Goal: Book appointment/travel/reservation

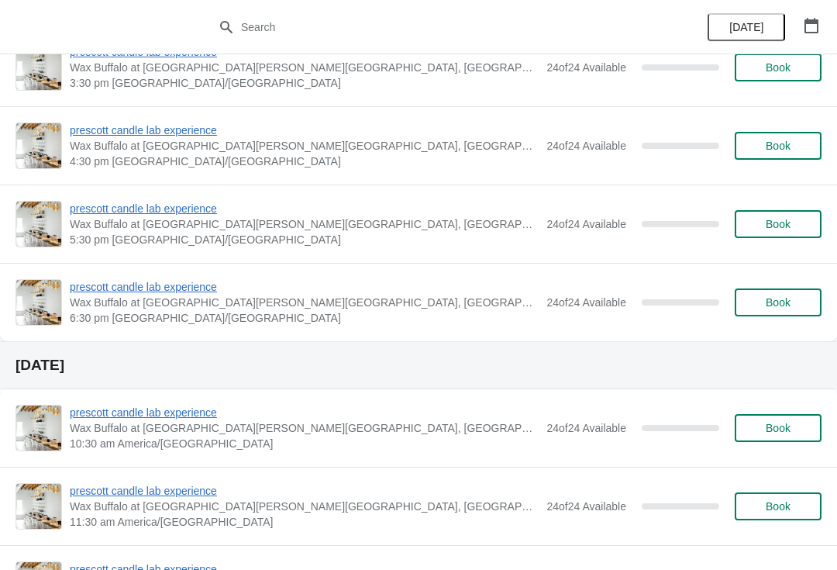
scroll to position [288, 0]
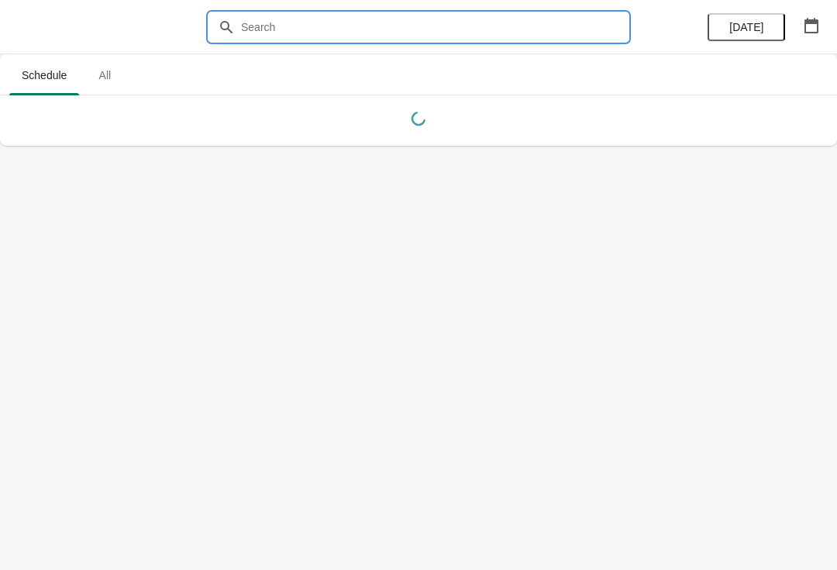
click at [517, 40] on input "text" at bounding box center [434, 27] width 388 height 28
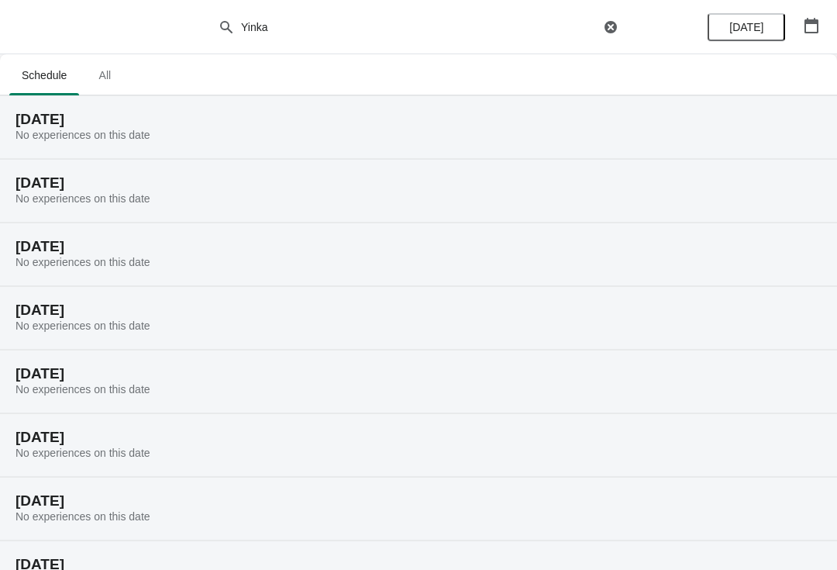
click at [812, 12] on button "button" at bounding box center [812, 26] width 28 height 28
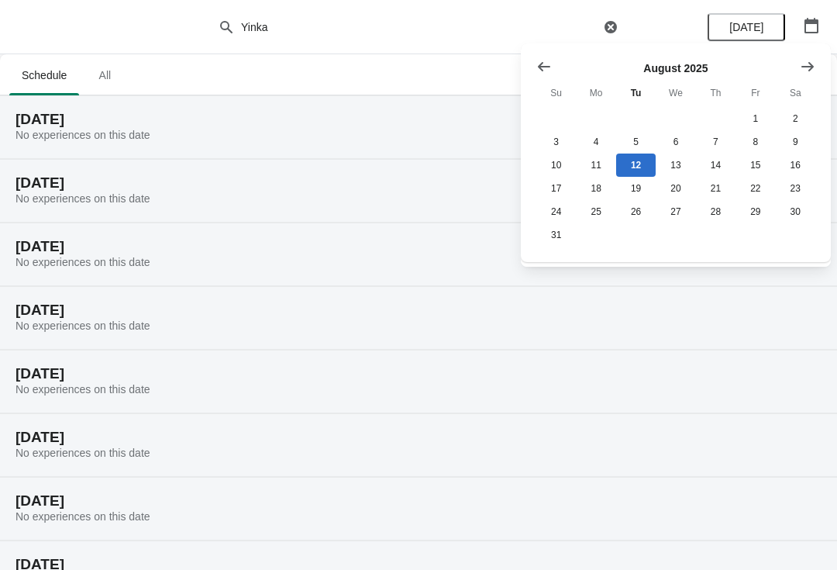
click at [550, 66] on icon "Show previous month, July 2025" at bounding box center [544, 67] width 16 height 16
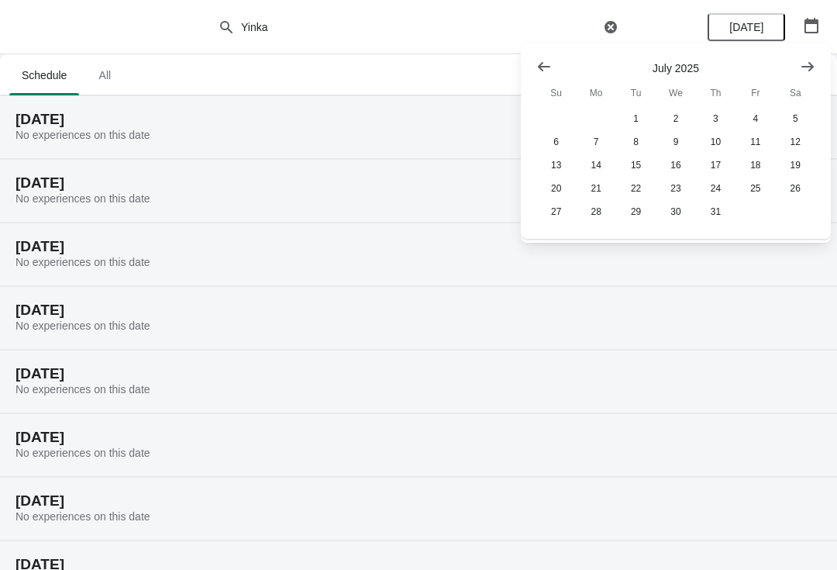
click at [539, 67] on icon "Show previous month, June 2025" at bounding box center [544, 67] width 16 height 16
click at [554, 119] on button "1" at bounding box center [556, 118] width 40 height 23
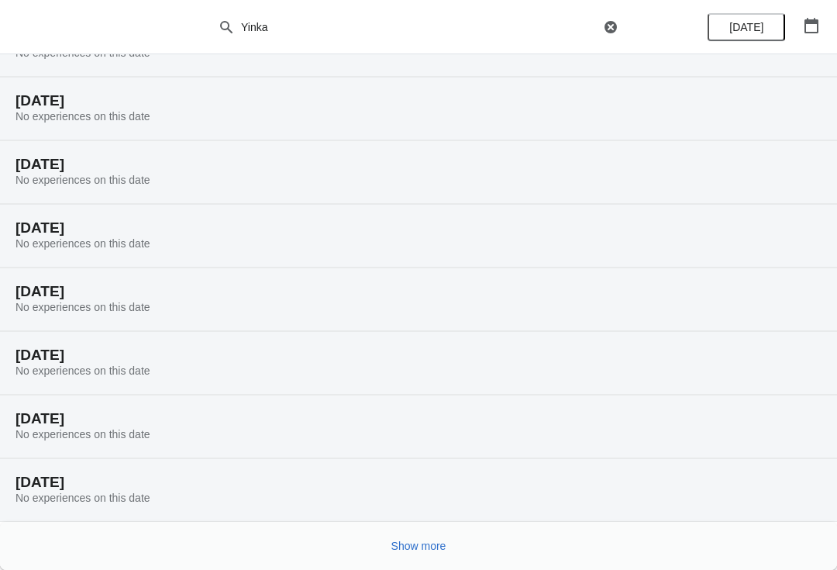
scroll to position [82, 0]
click at [422, 558] on button "Show more" at bounding box center [418, 546] width 67 height 28
click at [426, 544] on span "Show more" at bounding box center [418, 545] width 55 height 12
click at [407, 555] on button "Show more" at bounding box center [418, 546] width 67 height 28
click at [425, 552] on span "Show more" at bounding box center [418, 545] width 55 height 12
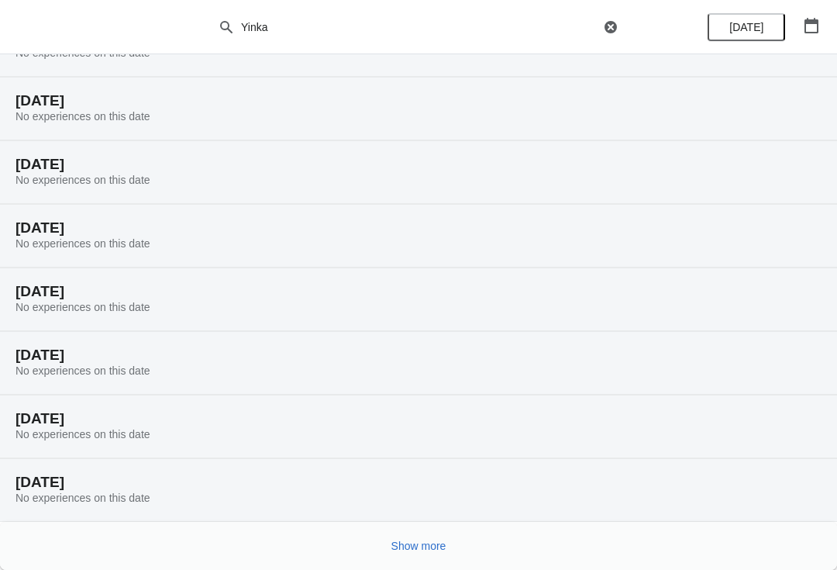
click at [444, 539] on span "Show more" at bounding box center [418, 545] width 55 height 12
click at [429, 553] on button "Show more" at bounding box center [418, 546] width 67 height 28
click at [419, 550] on span "Show more" at bounding box center [418, 545] width 55 height 12
click at [420, 553] on button "Show more" at bounding box center [418, 546] width 67 height 28
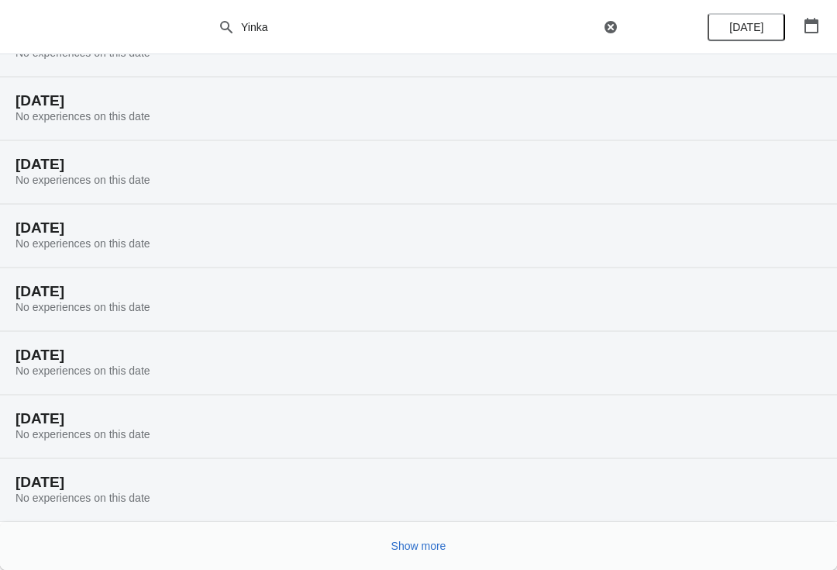
click at [419, 550] on span "Show more" at bounding box center [418, 545] width 55 height 12
click at [422, 553] on button "Show more" at bounding box center [418, 546] width 67 height 28
click at [424, 557] on button "Show more" at bounding box center [418, 546] width 67 height 28
click at [415, 557] on button "Show more" at bounding box center [418, 546] width 67 height 28
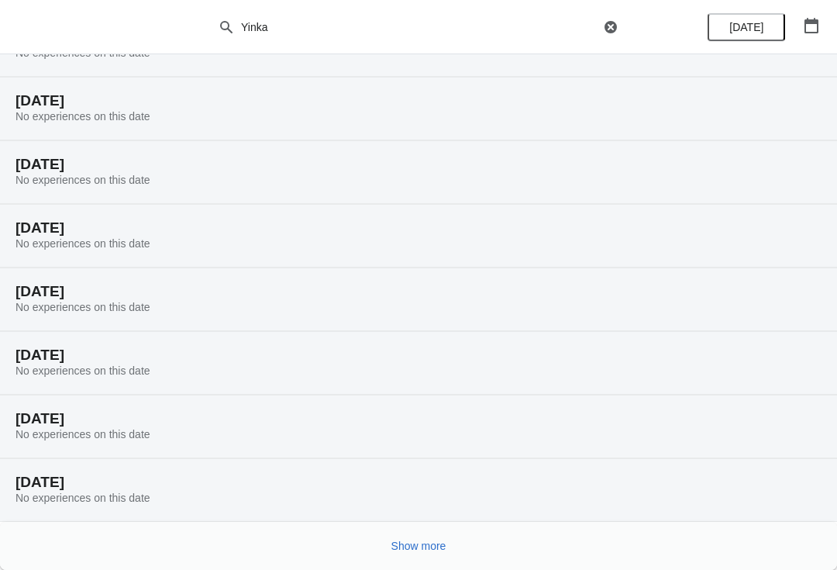
scroll to position [6184, 0]
click at [423, 559] on button "Show more" at bounding box center [418, 546] width 67 height 28
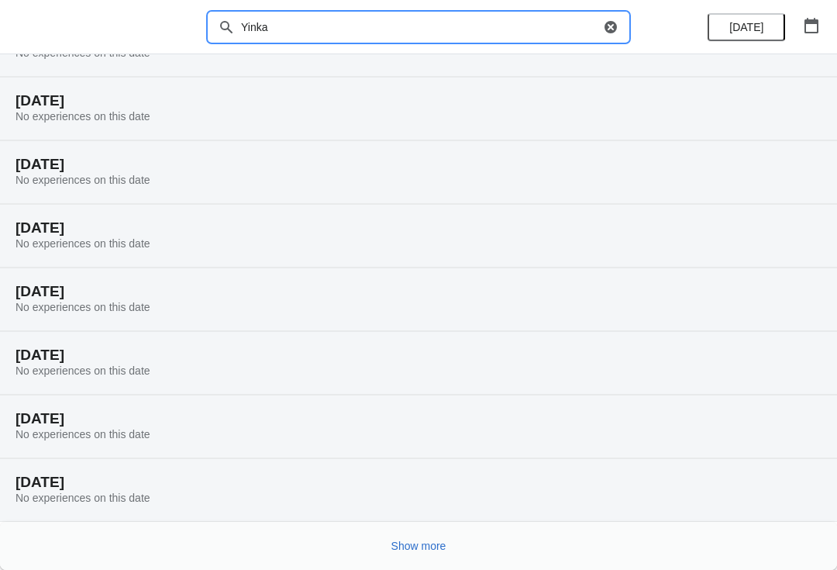
click at [597, 21] on input "Yinka" at bounding box center [420, 27] width 360 height 28
type input "Y"
type input "[PERSON_NAME]"
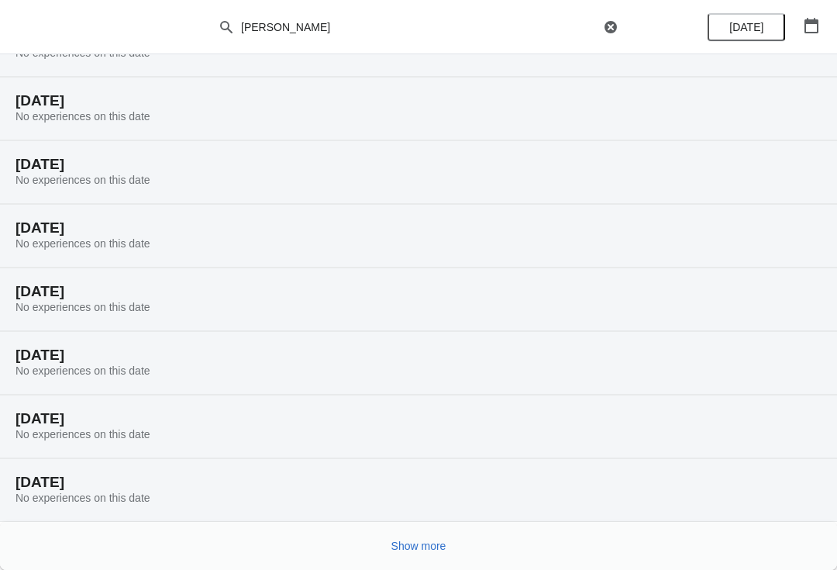
scroll to position [82, 0]
click at [439, 541] on span "Show more" at bounding box center [418, 545] width 55 height 12
click at [409, 546] on span "Show more" at bounding box center [418, 545] width 55 height 12
click at [412, 555] on button "Show more" at bounding box center [418, 546] width 67 height 28
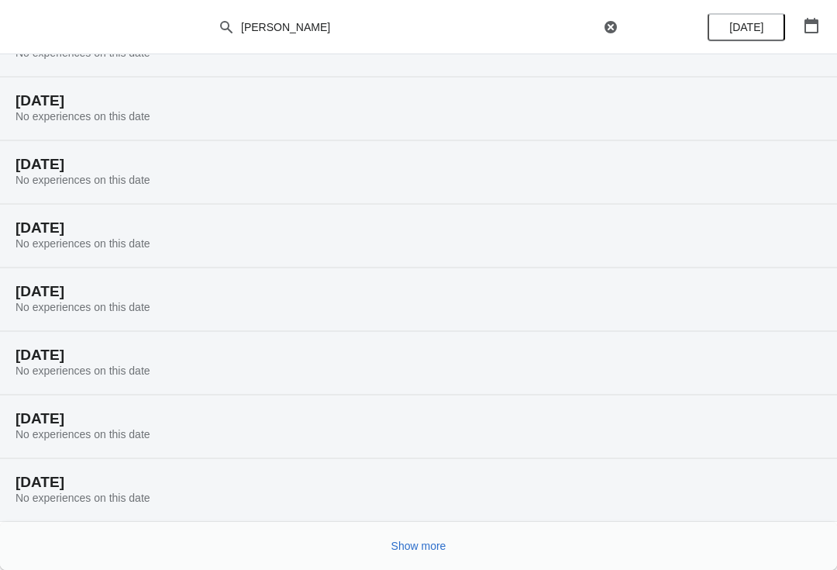
click at [414, 547] on span "Show more" at bounding box center [418, 545] width 55 height 12
click at [405, 557] on button "Show more" at bounding box center [418, 546] width 67 height 28
click at [407, 543] on span "Show more" at bounding box center [418, 545] width 55 height 12
click at [409, 553] on button "Show more" at bounding box center [418, 546] width 67 height 28
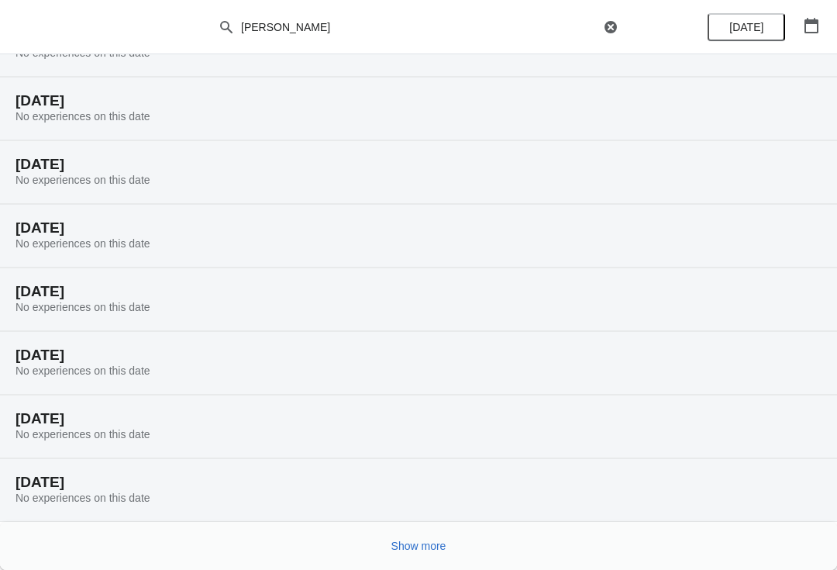
click at [405, 555] on button "Show more" at bounding box center [418, 546] width 67 height 28
click at [405, 557] on button "Show more" at bounding box center [418, 546] width 67 height 28
click at [427, 545] on span "Show more" at bounding box center [418, 545] width 55 height 12
click at [417, 557] on button "Show more" at bounding box center [418, 546] width 67 height 28
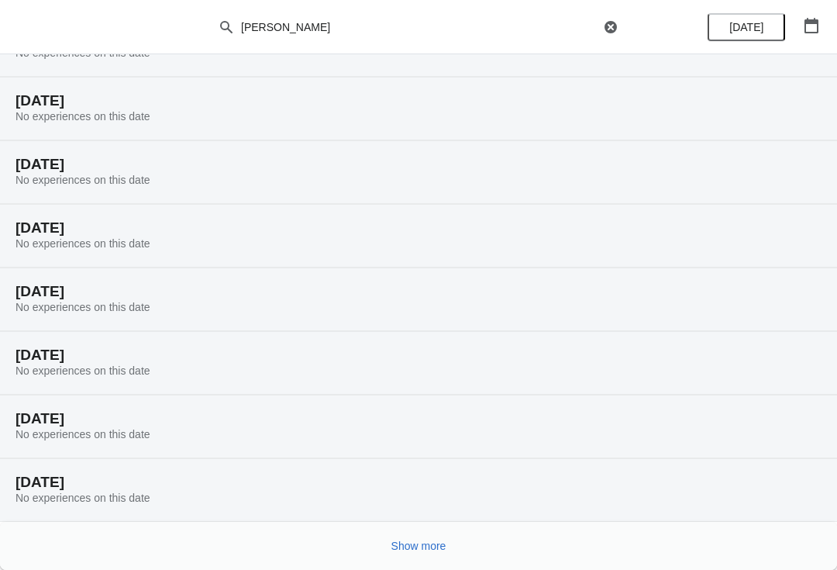
click at [408, 545] on span "Show more" at bounding box center [418, 545] width 55 height 12
click at [410, 536] on button "Show more" at bounding box center [418, 546] width 67 height 28
click at [400, 559] on button "Show more" at bounding box center [418, 546] width 67 height 28
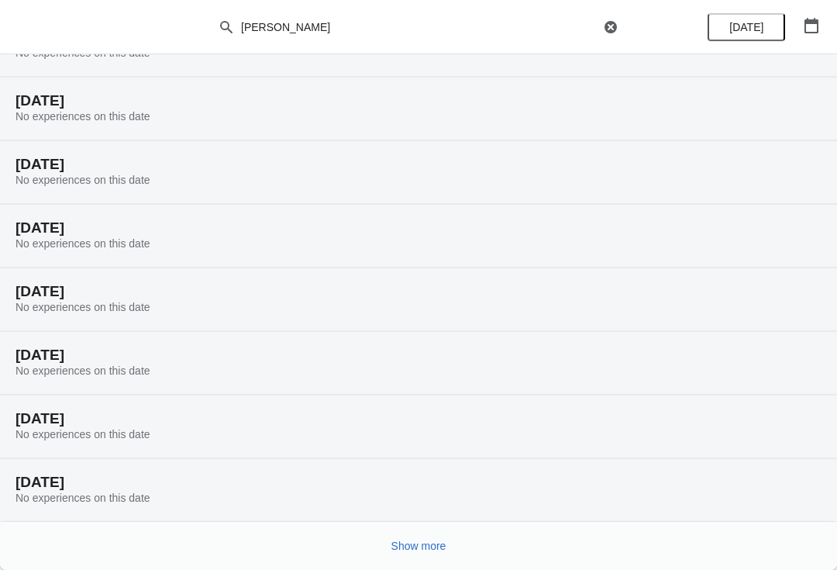
scroll to position [7201, 0]
click at [398, 557] on button "Show more" at bounding box center [418, 546] width 67 height 28
click at [415, 546] on span "Show more" at bounding box center [418, 545] width 55 height 12
click at [402, 555] on button "Show more" at bounding box center [418, 546] width 67 height 28
